Goal: Find specific page/section: Find specific page/section

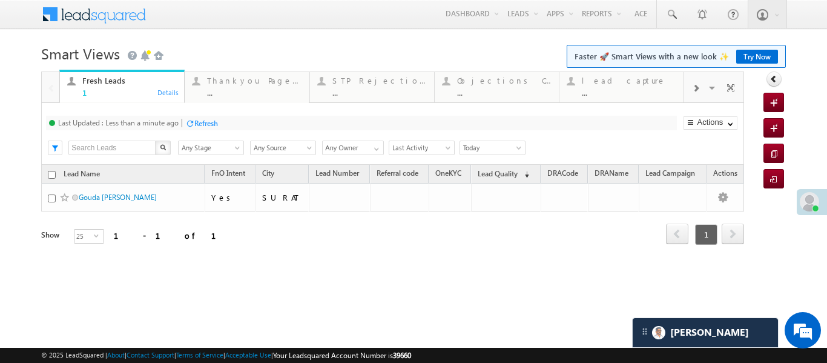
click at [698, 88] on span at bounding box center [695, 89] width 7 height 10
click at [603, 96] on div "..." at bounding box center [629, 92] width 94 height 9
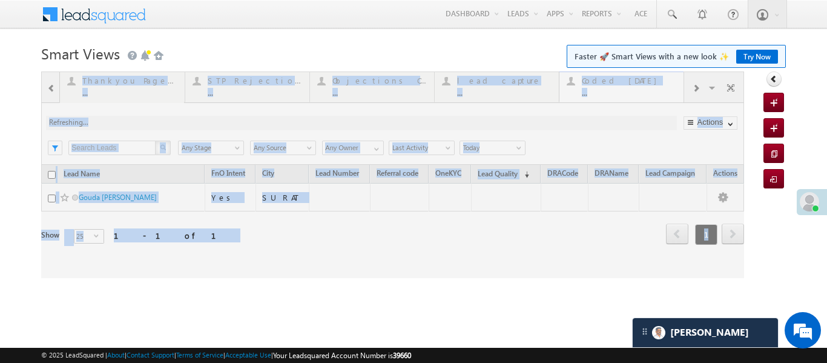
click at [603, 96] on div at bounding box center [392, 174] width 703 height 206
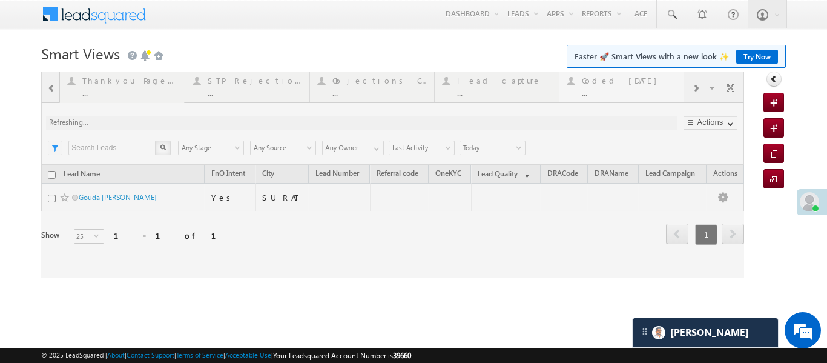
click at [603, 96] on div at bounding box center [392, 174] width 703 height 206
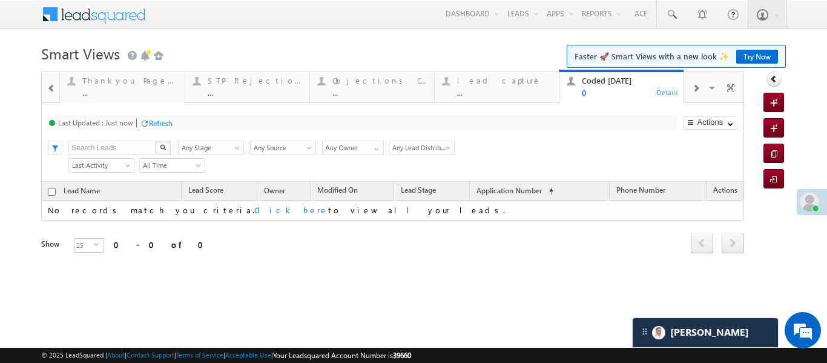
click at [53, 91] on span at bounding box center [51, 89] width 8 height 10
click at [53, 91] on div at bounding box center [51, 86] width 18 height 29
click at [105, 83] on div "Fresh Leads" at bounding box center [129, 81] width 94 height 10
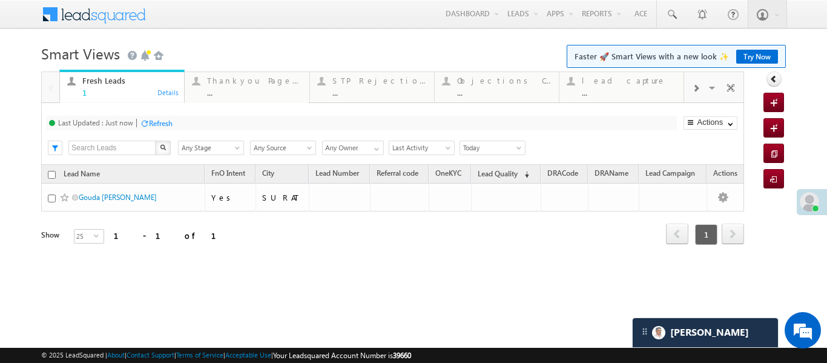
click at [105, 83] on div "Fresh Leads" at bounding box center [129, 81] width 94 height 10
